Goal: Use online tool/utility: Utilize a website feature to perform a specific function

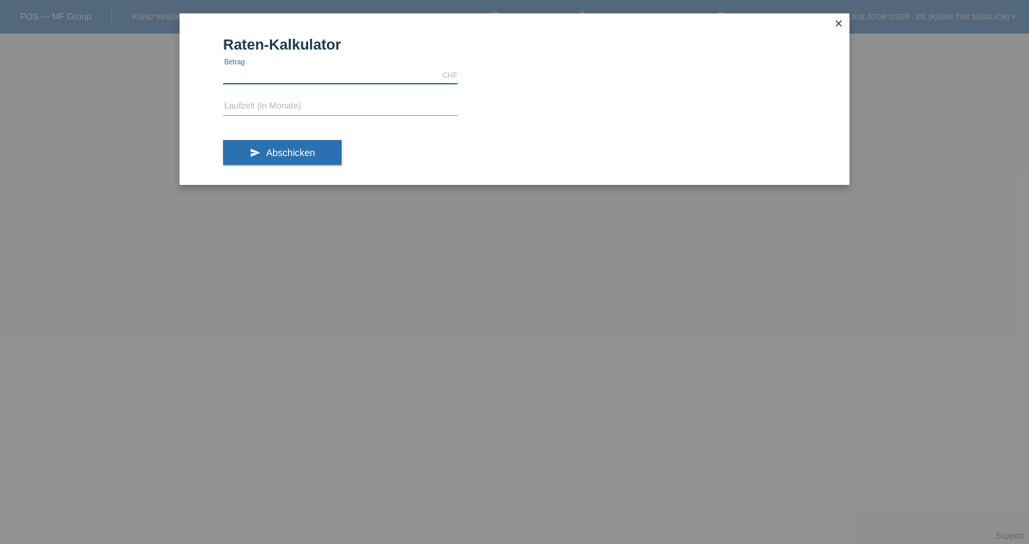
click at [285, 76] on input "text" at bounding box center [340, 75] width 235 height 17
type input "1"
type input "149.00"
click at [309, 111] on input "text" at bounding box center [340, 107] width 235 height 17
type input "20"
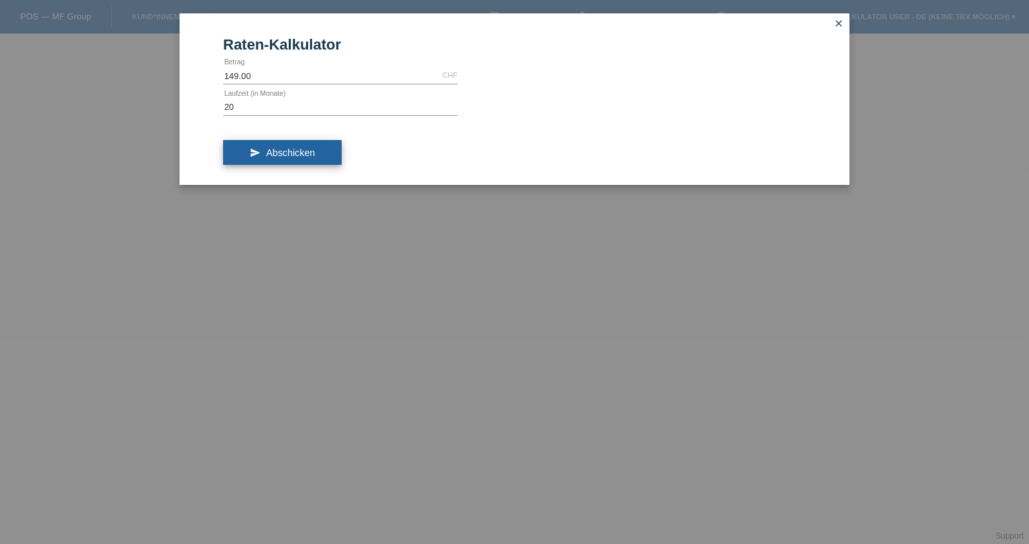
click at [304, 163] on button "send Abschicken" at bounding box center [282, 152] width 119 height 25
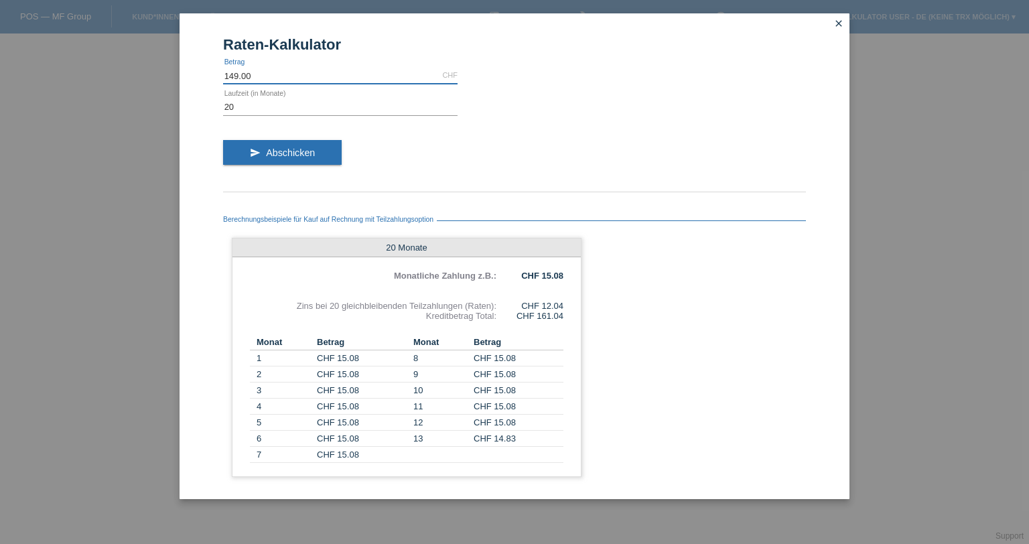
click at [231, 74] on input "149.00" at bounding box center [340, 75] width 235 height 17
type input "8"
type input "0.00"
click at [238, 107] on input "20" at bounding box center [340, 107] width 235 height 17
